Goal: Information Seeking & Learning: Learn about a topic

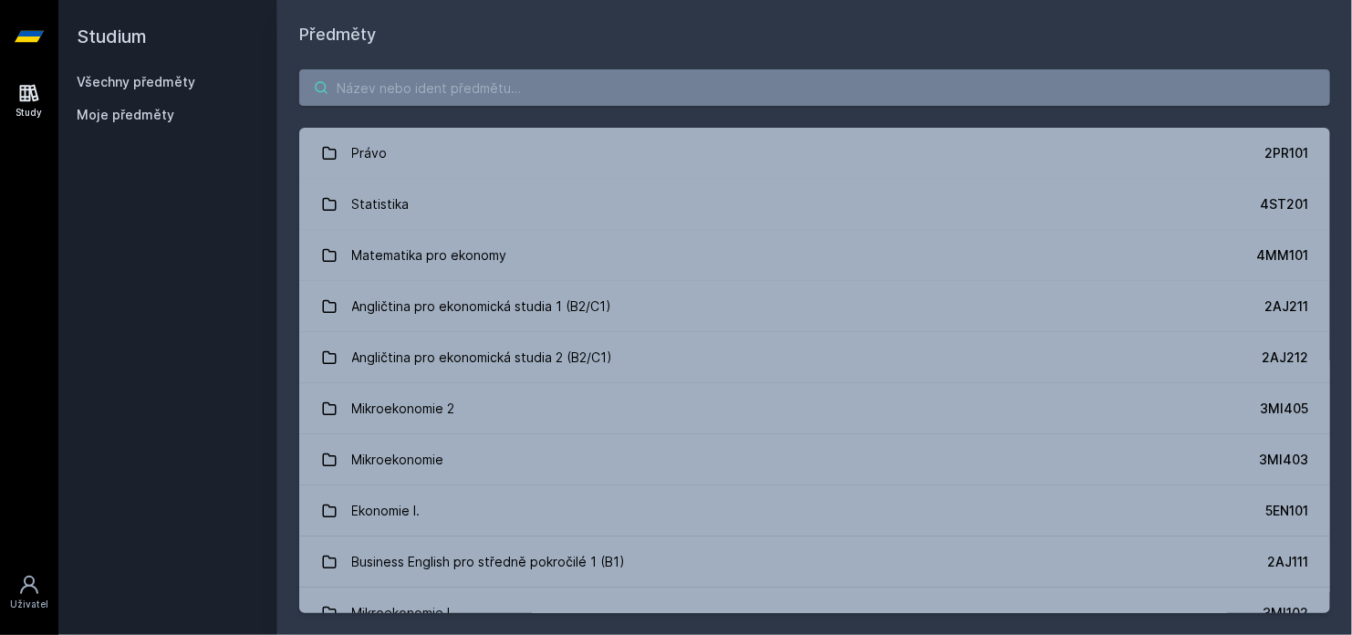
click at [373, 87] on input "search" at bounding box center [814, 87] width 1031 height 37
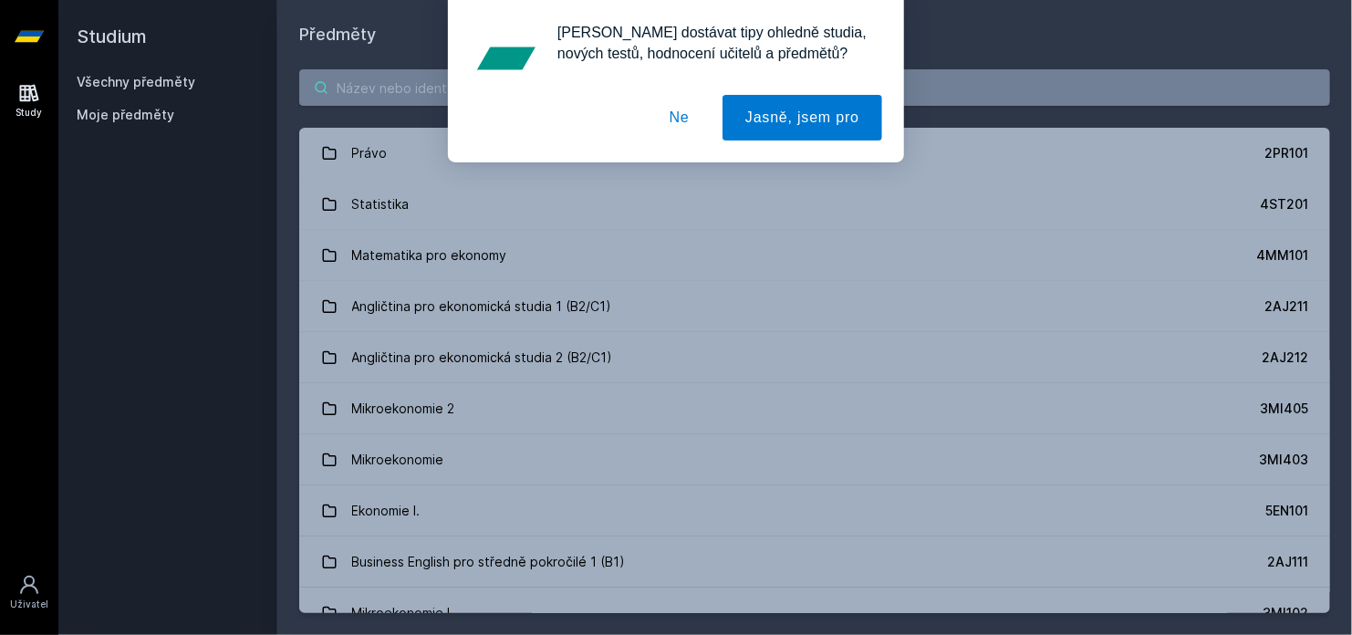
paste input "3MI411"
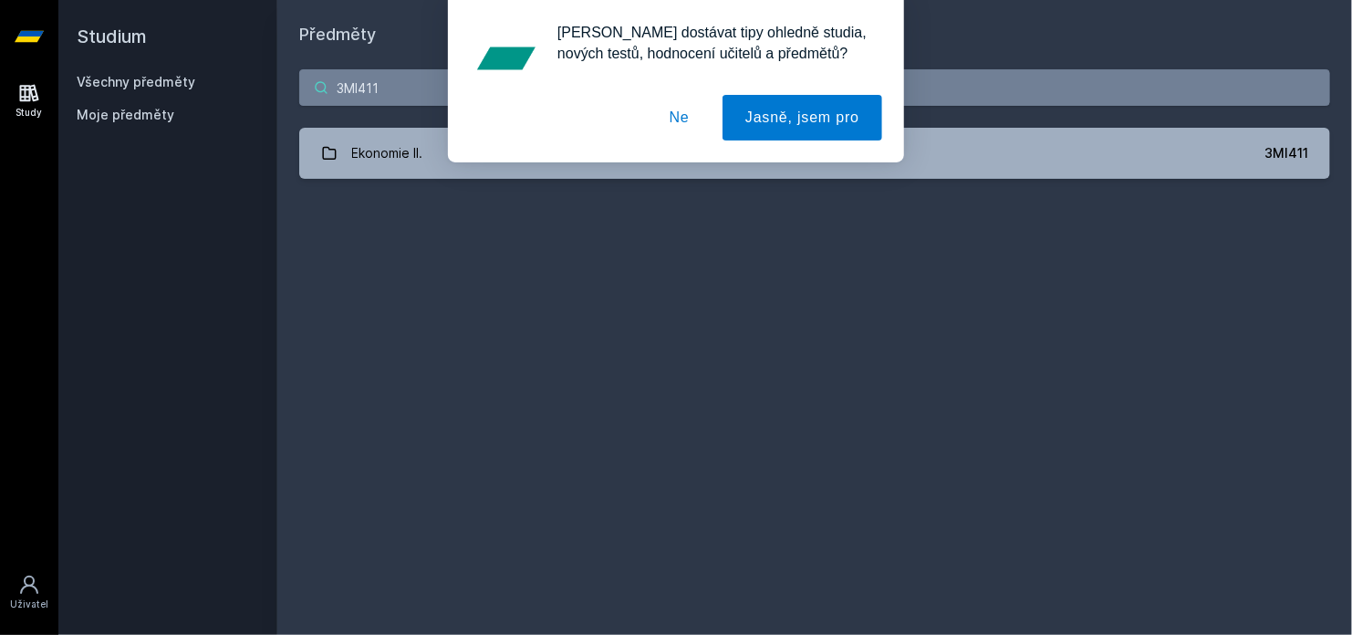
type input "3MI411"
click at [686, 132] on button "Ne" at bounding box center [680, 118] width 66 height 46
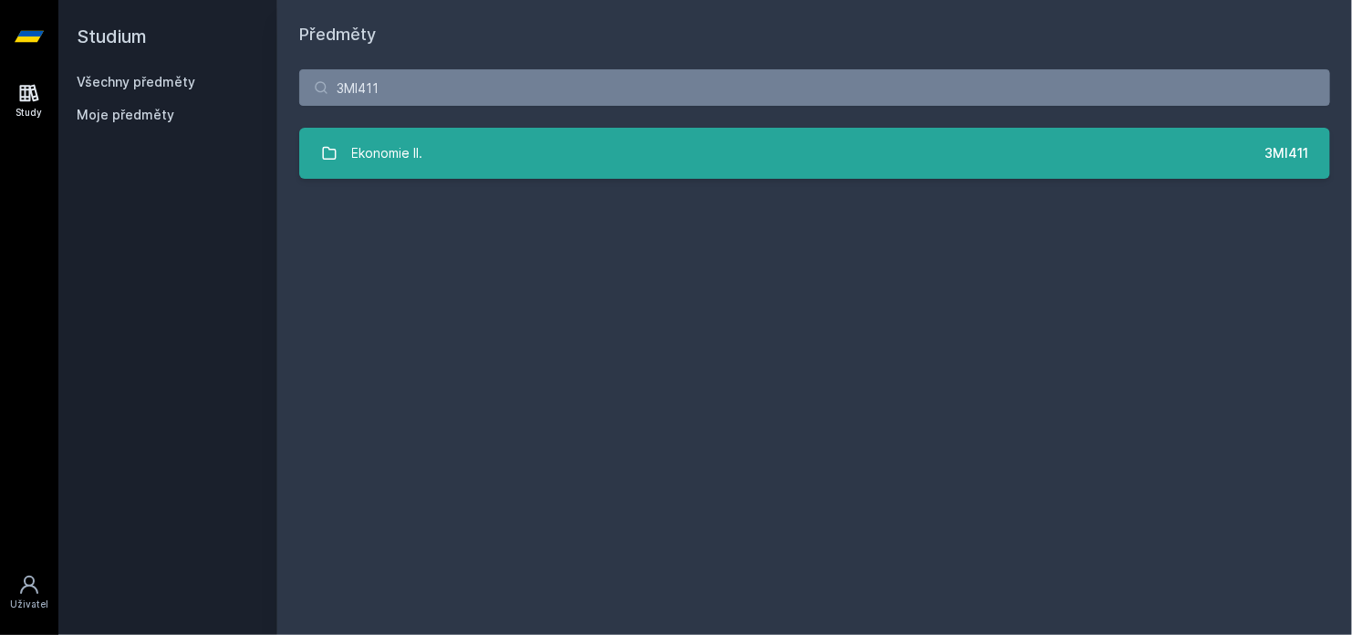
click at [658, 158] on link "Ekonomie II. 3MI411" at bounding box center [814, 153] width 1031 height 51
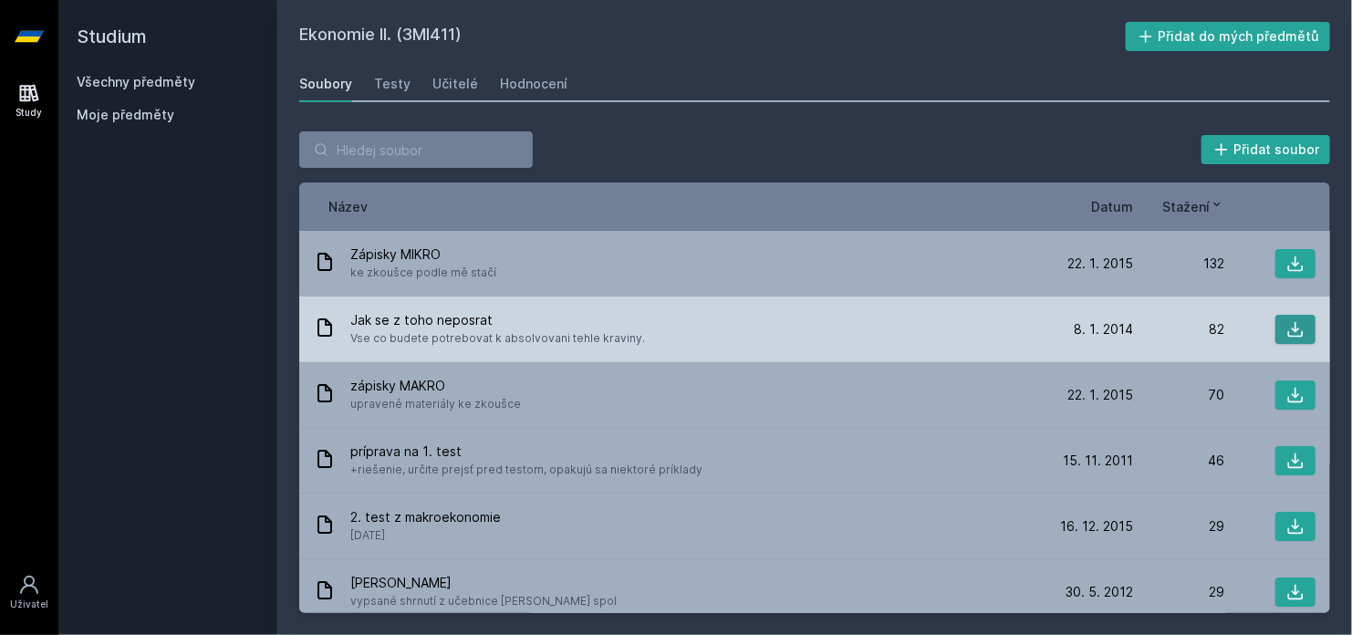
click at [1277, 322] on button at bounding box center [1296, 329] width 40 height 29
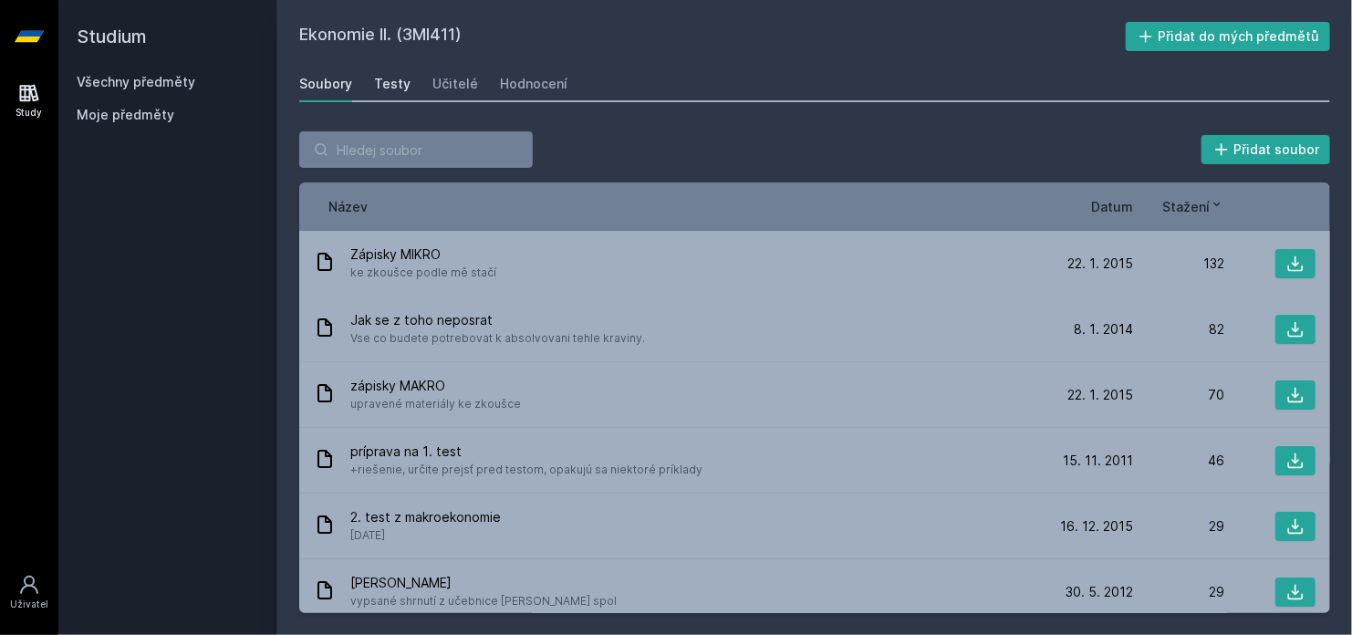
click at [394, 81] on div "Testy" at bounding box center [392, 84] width 37 height 18
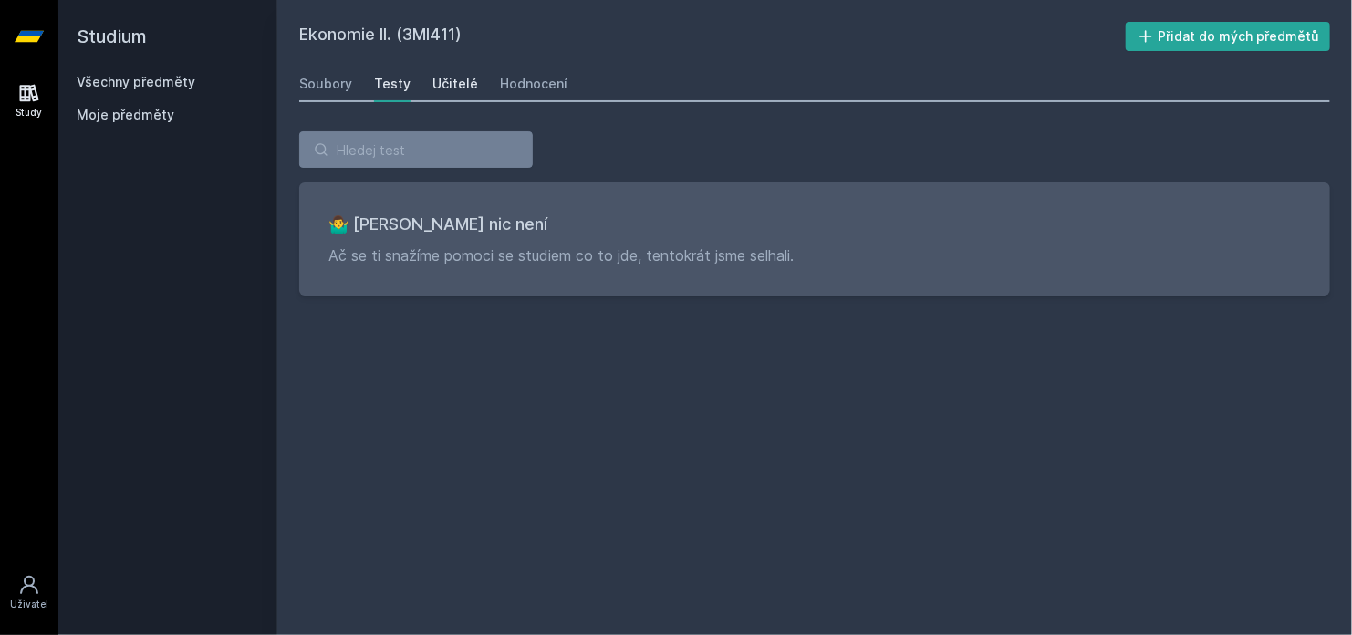
click at [438, 82] on div "Učitelé" at bounding box center [456, 84] width 46 height 18
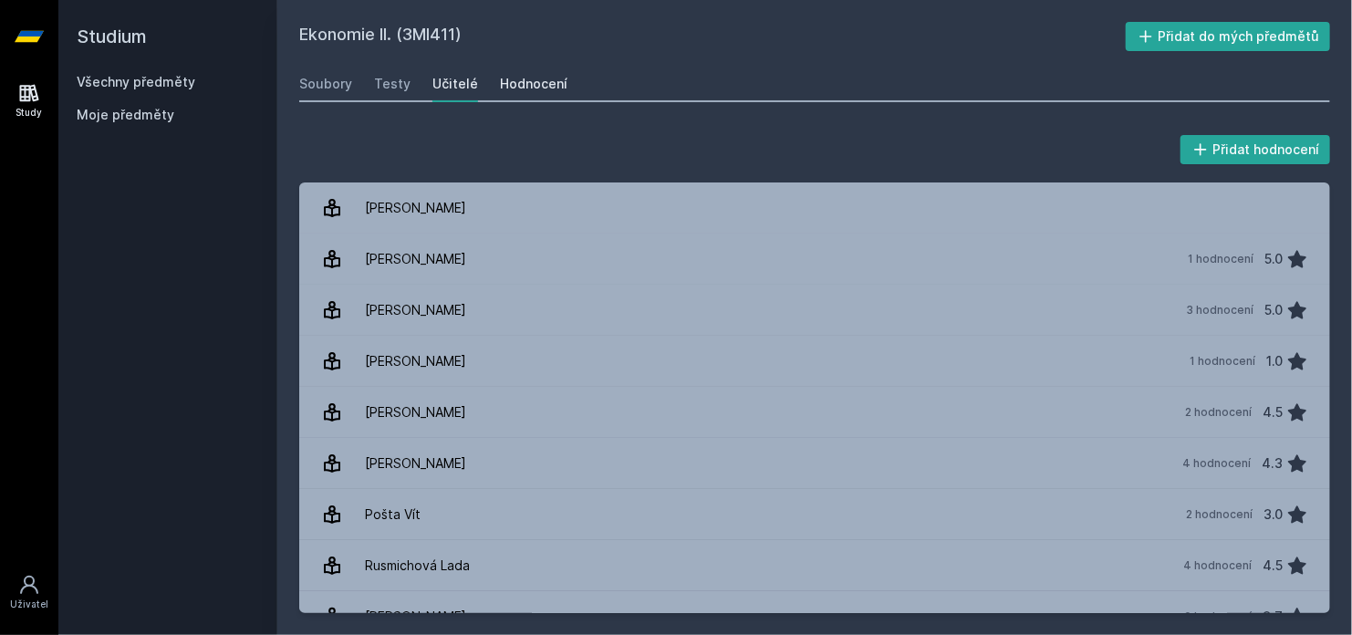
click at [516, 90] on div "Hodnocení" at bounding box center [534, 84] width 68 height 18
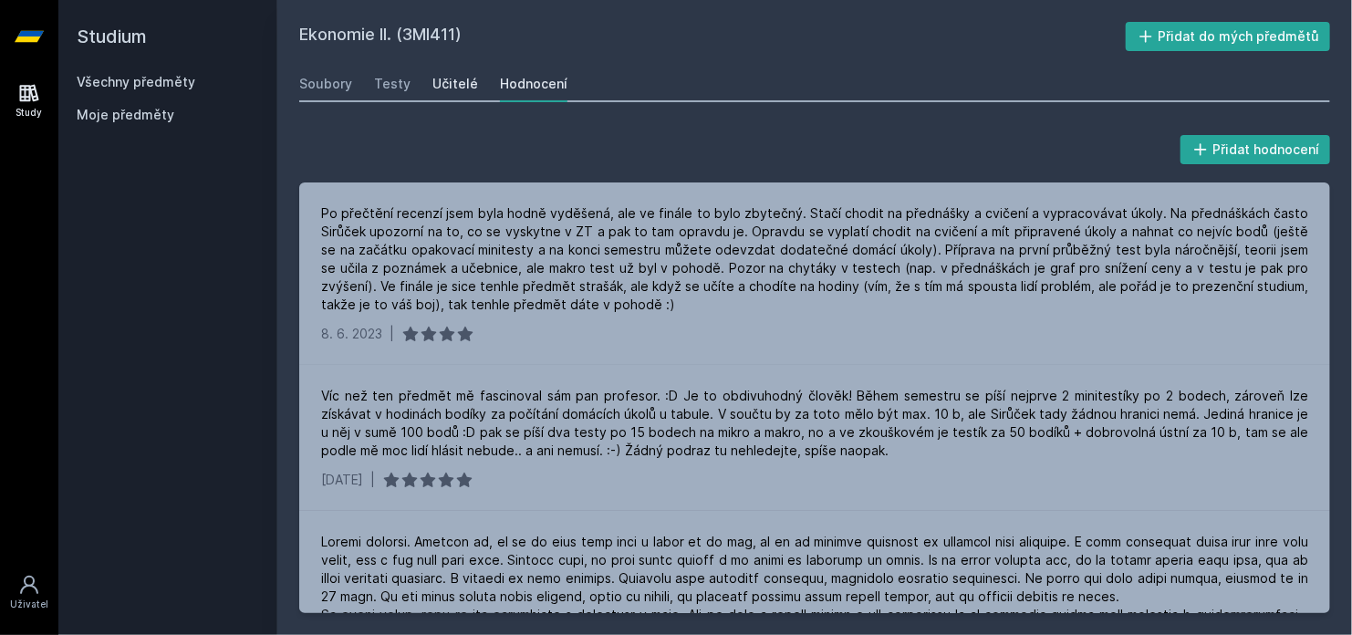
click at [459, 92] on div "Učitelé" at bounding box center [456, 84] width 46 height 18
